Goal: Task Accomplishment & Management: Manage account settings

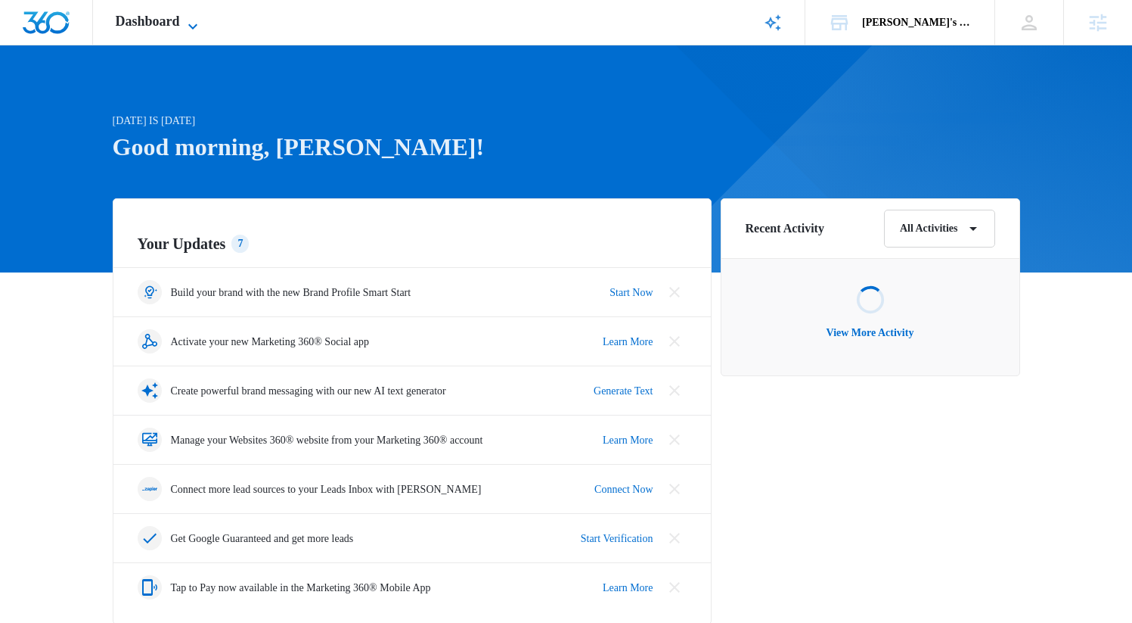
click at [160, 26] on span "Dashboard" at bounding box center [148, 22] width 64 height 16
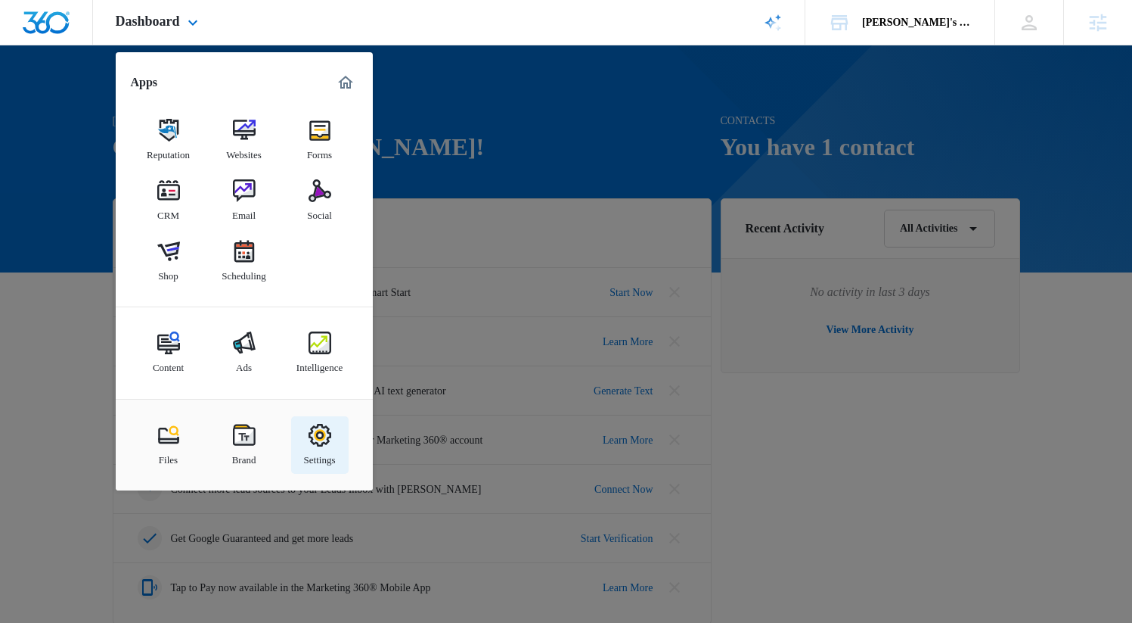
click at [301, 433] on link "Settings" at bounding box center [319, 444] width 57 height 57
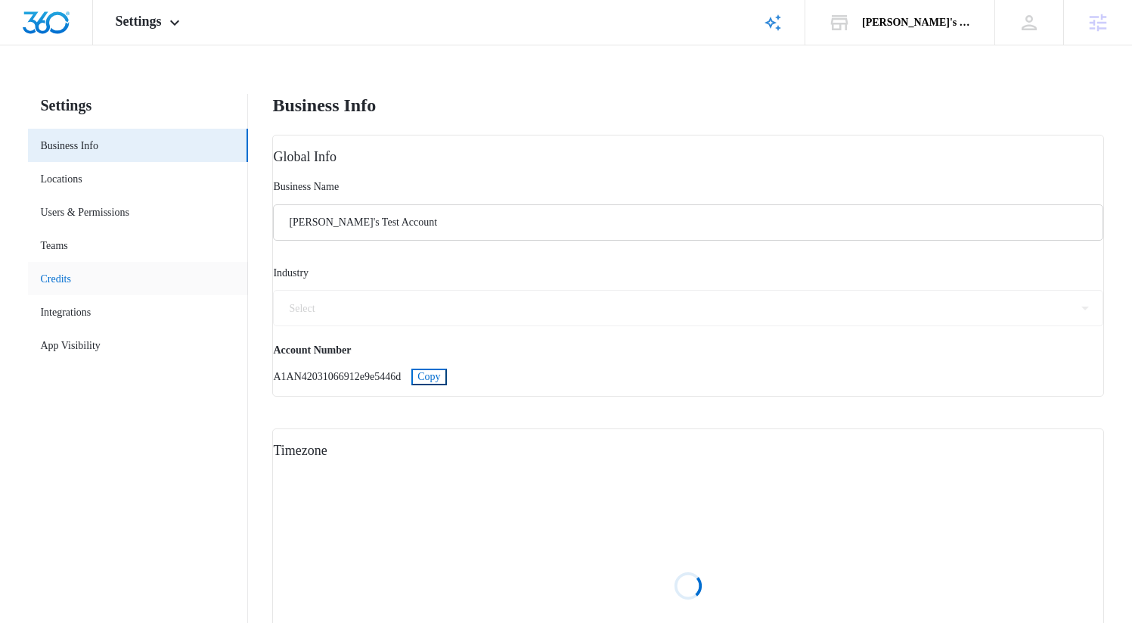
select select "72"
select select "US"
select select "America/New_York"
click at [82, 174] on link "Locations" at bounding box center [61, 179] width 42 height 16
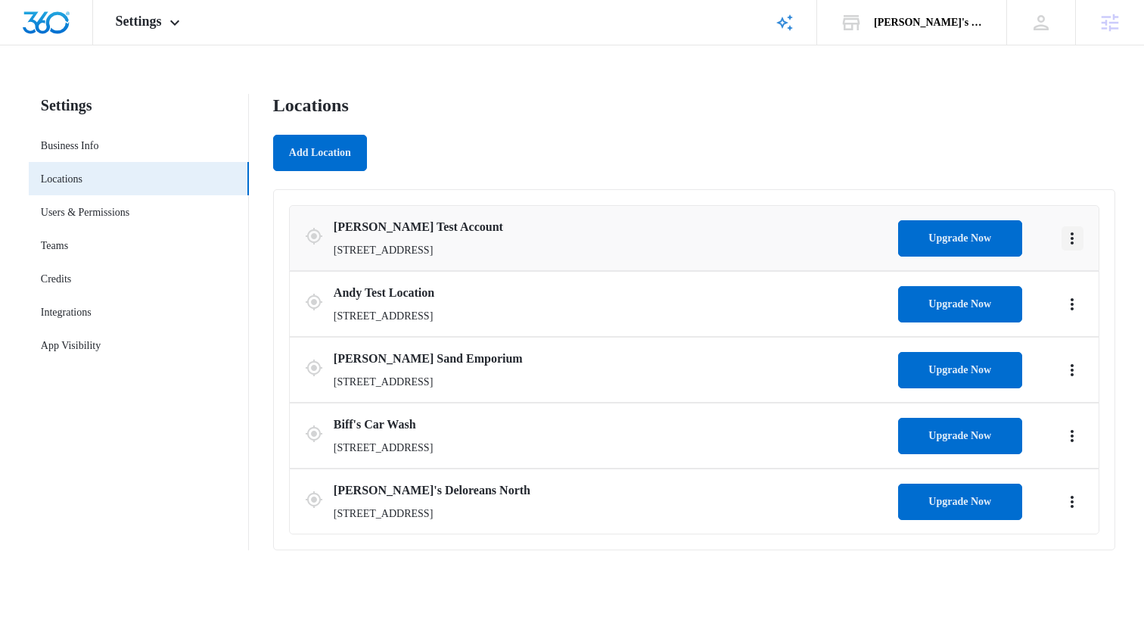
click at [1077, 235] on icon "Actions" at bounding box center [1072, 238] width 18 height 18
click at [1082, 282] on link "Edit" at bounding box center [1088, 280] width 17 height 11
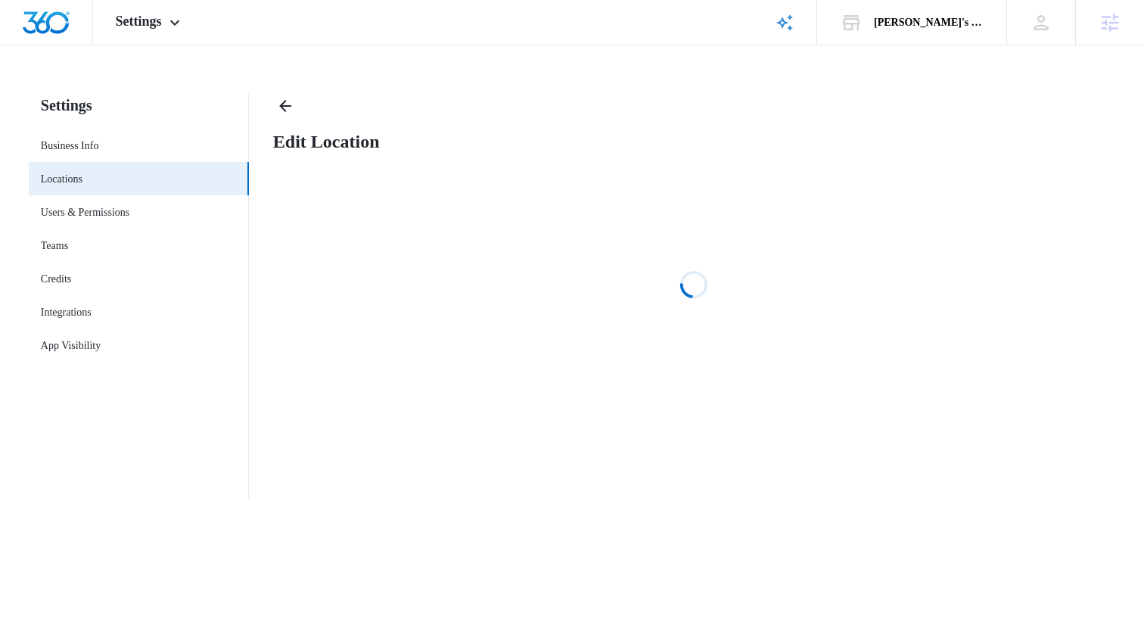
select select "[US_STATE]"
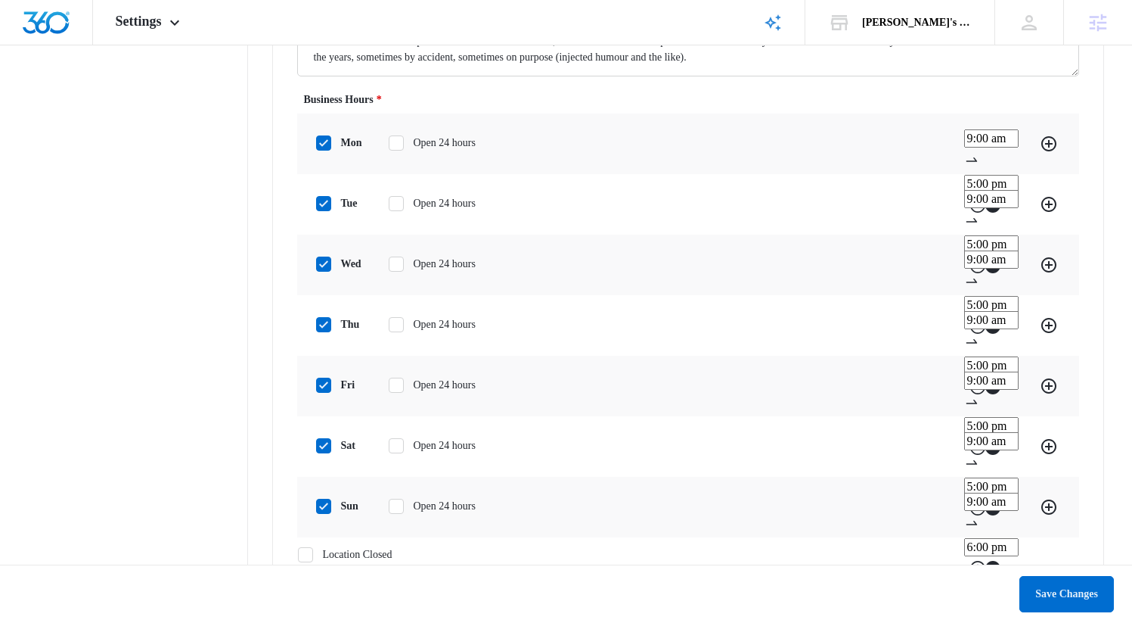
scroll to position [1224, 0]
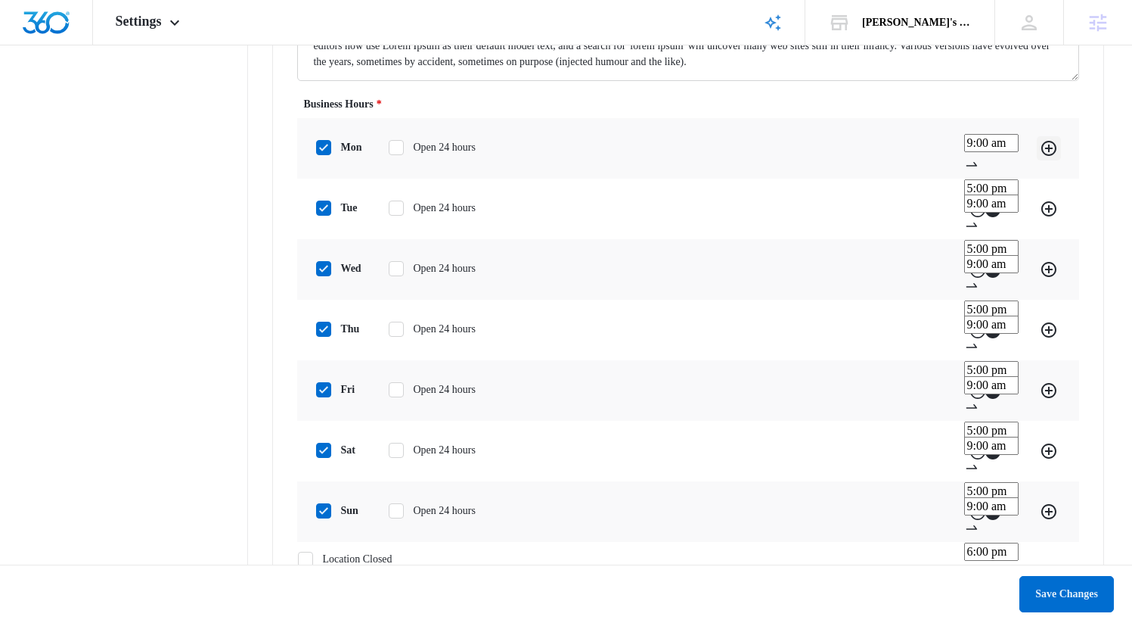
click at [1048, 156] on icon "Add" at bounding box center [1049, 148] width 15 height 15
